Goal: Check status: Check status

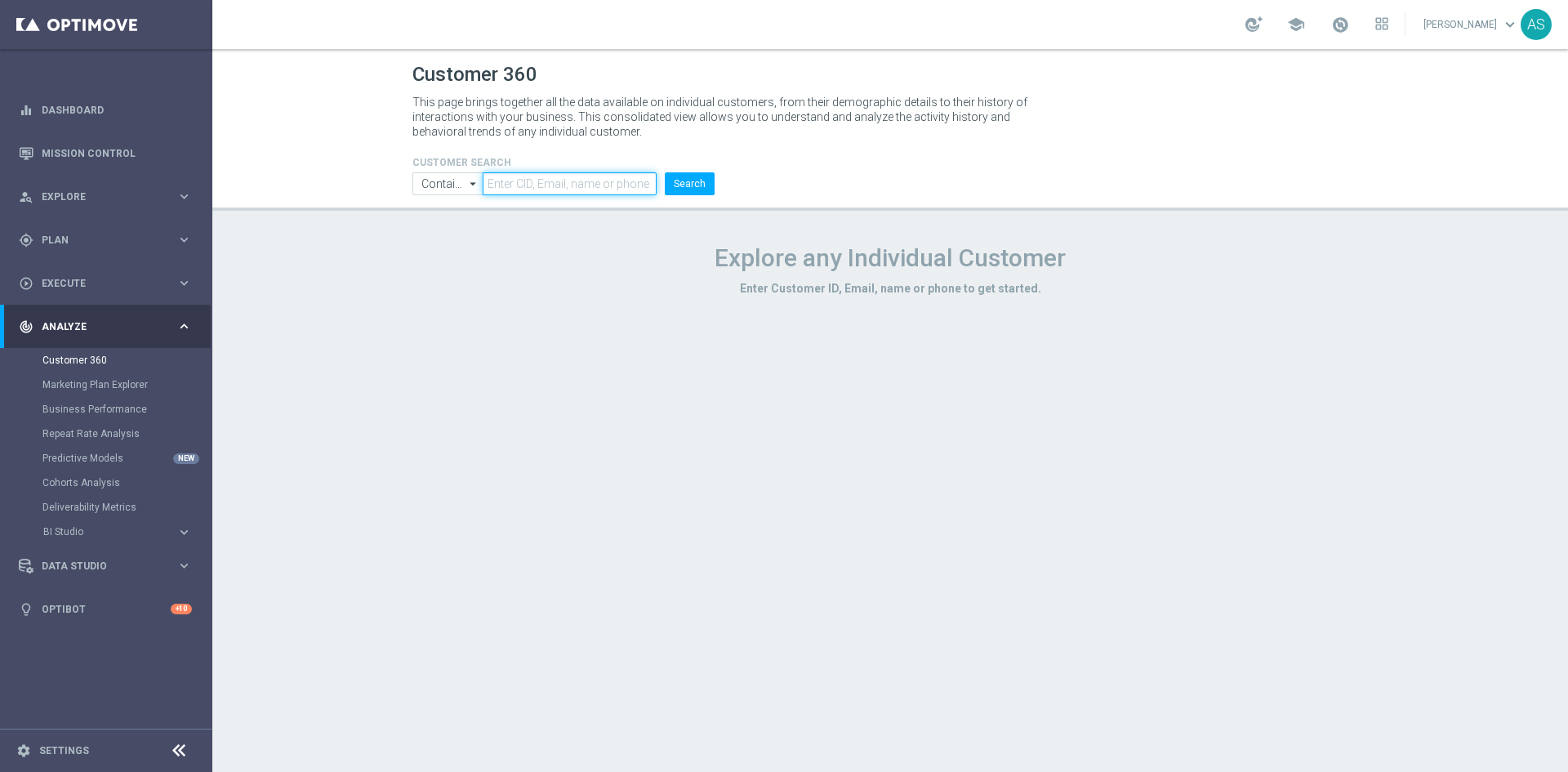
click at [612, 185] on input "text" at bounding box center [570, 183] width 174 height 22
paste input "1518711"
click at [676, 183] on button "Search" at bounding box center [689, 183] width 50 height 22
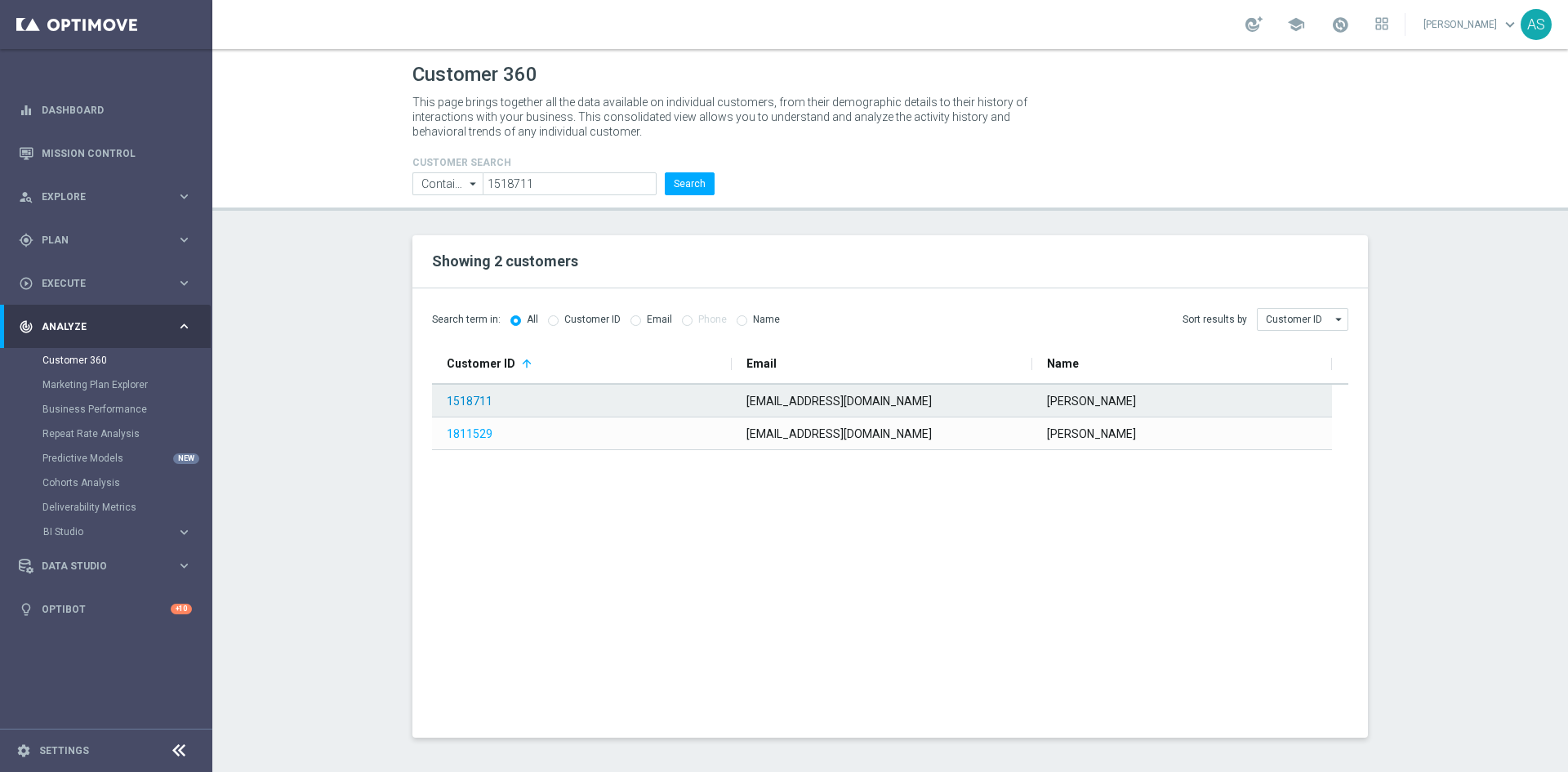
click at [467, 403] on link "1518711" at bounding box center [469, 401] width 46 height 13
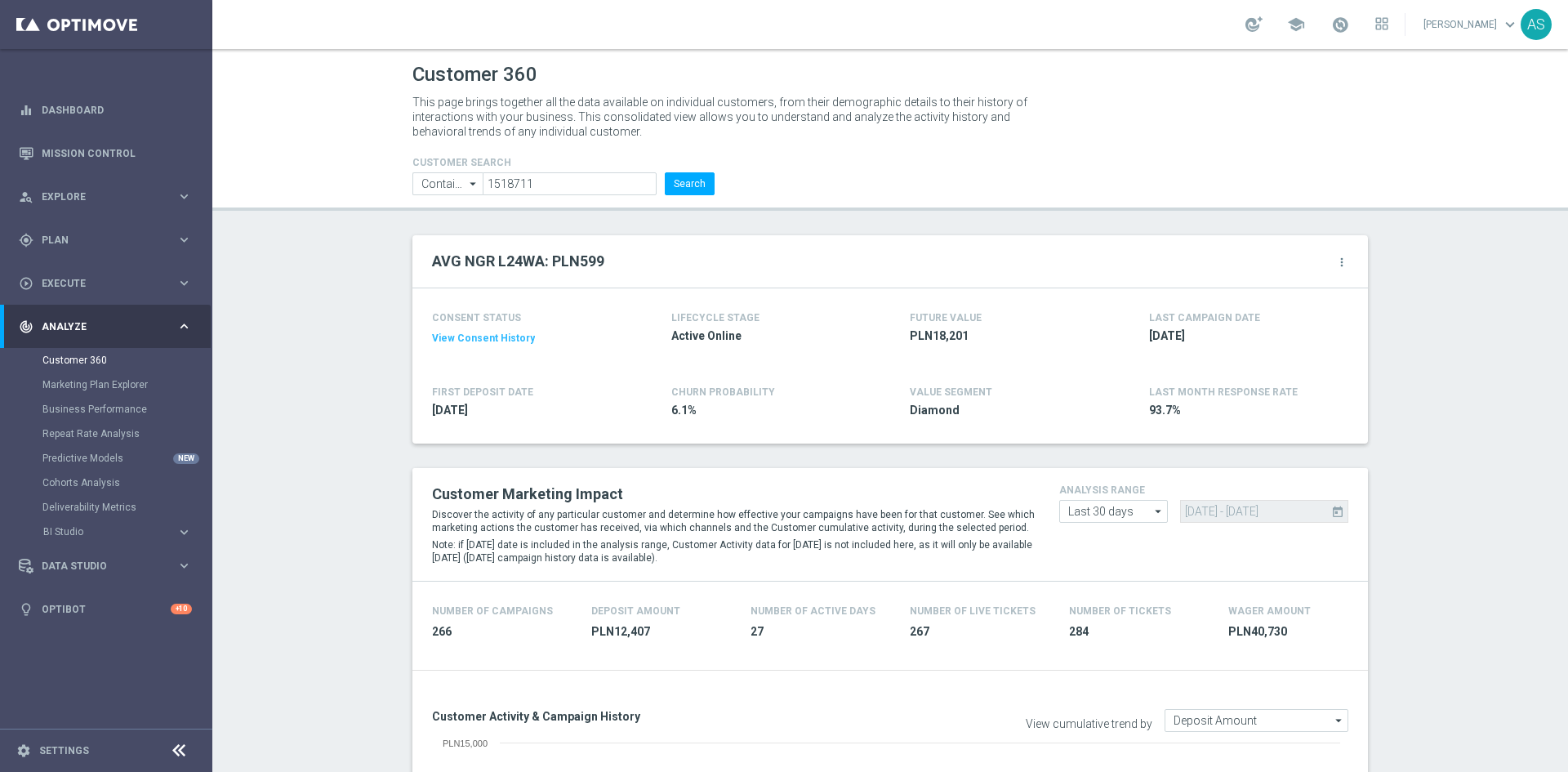
click at [546, 169] on form "CUSTOMER SEARCH Contains Contains arrow_drop_down Show Selected 0 of NaN Contai…" at bounding box center [563, 175] width 302 height 38
click at [548, 183] on input "1518711" at bounding box center [570, 183] width 174 height 22
paste input "2086877"
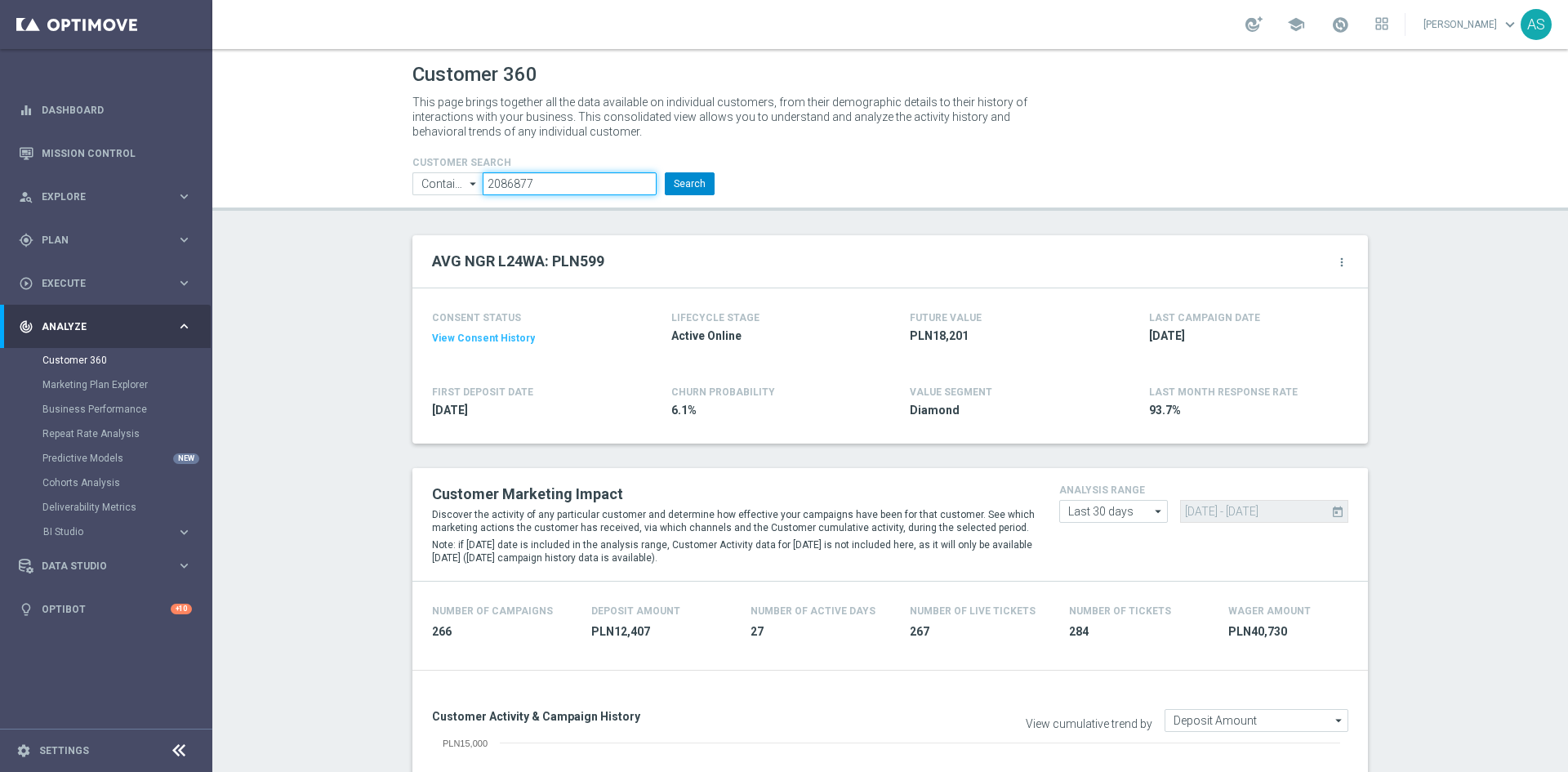
type input "2086877"
click at [670, 178] on button "Search" at bounding box center [689, 183] width 50 height 22
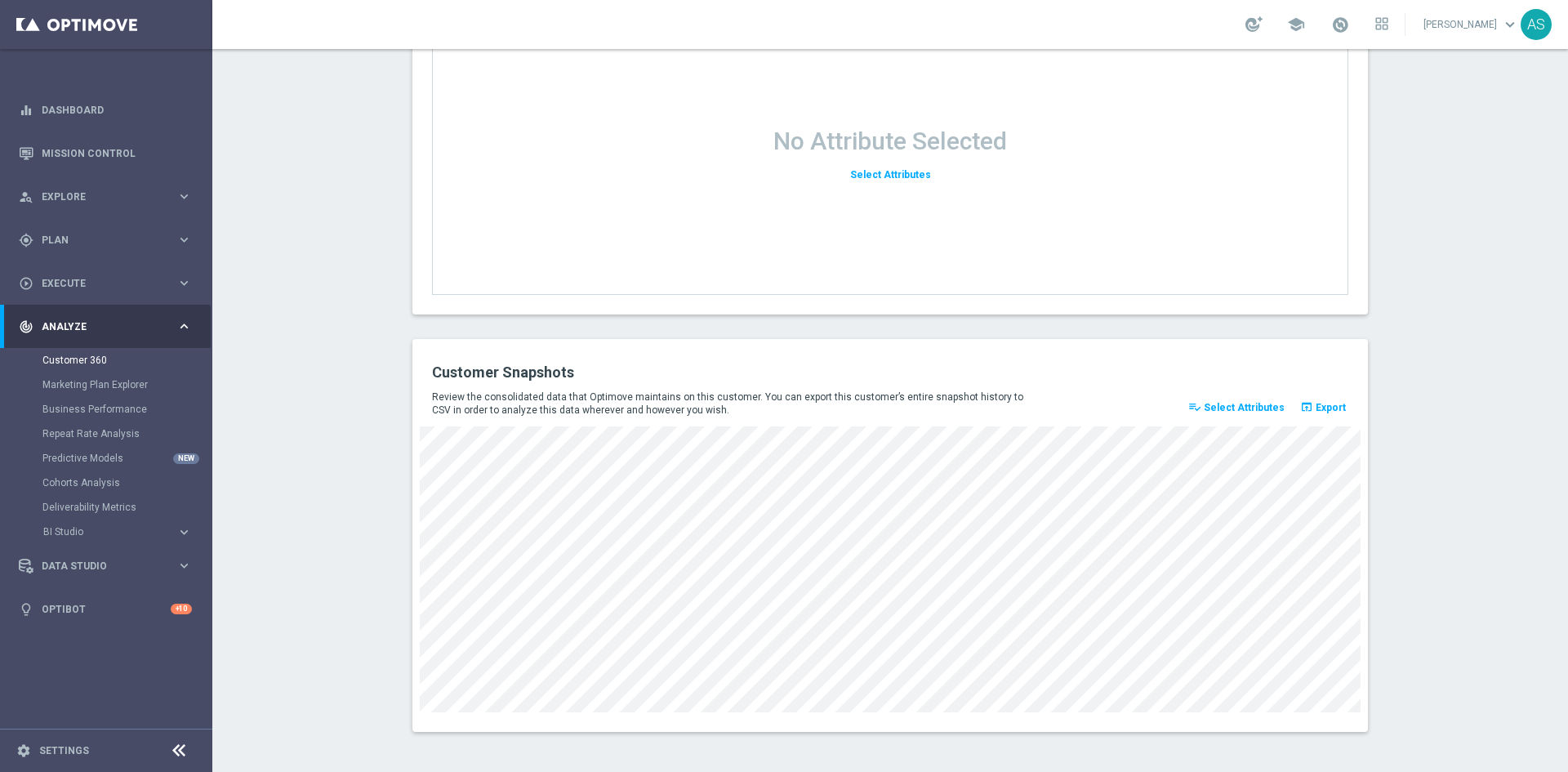
scroll to position [2067, 0]
